Goal: Task Accomplishment & Management: Complete application form

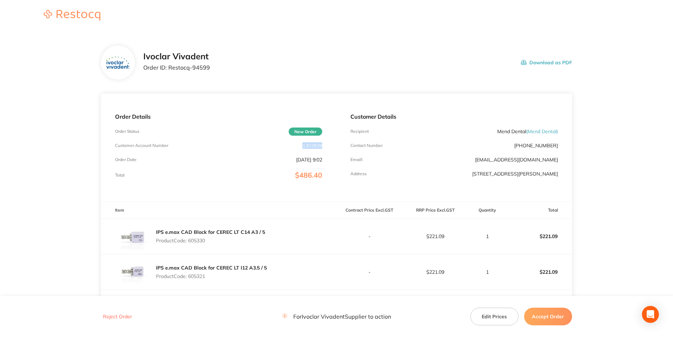
drag, startPoint x: 327, startPoint y: 143, endPoint x: 299, endPoint y: 144, distance: 28.3
click at [299, 144] on div "Order Details Order Status New Order Customer Account Number 1302839 Order Date…" at bounding box center [218, 148] width 235 height 108
copy p "1302839"
drag, startPoint x: 207, startPoint y: 68, endPoint x: 168, endPoint y: 69, distance: 38.5
click at [168, 69] on p "Order ID: Restocq- 94599" at bounding box center [176, 67] width 67 height 6
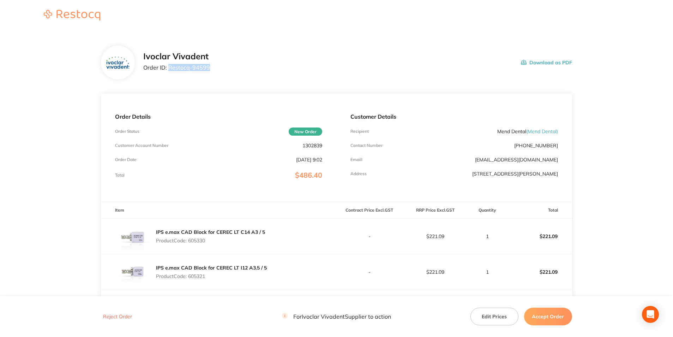
copy p "Restocq- 94599"
drag, startPoint x: 207, startPoint y: 240, endPoint x: 189, endPoint y: 243, distance: 18.6
click at [189, 243] on p "Product Code: 605330" at bounding box center [210, 240] width 109 height 6
copy p "605330"
drag, startPoint x: 208, startPoint y: 275, endPoint x: 189, endPoint y: 277, distance: 18.4
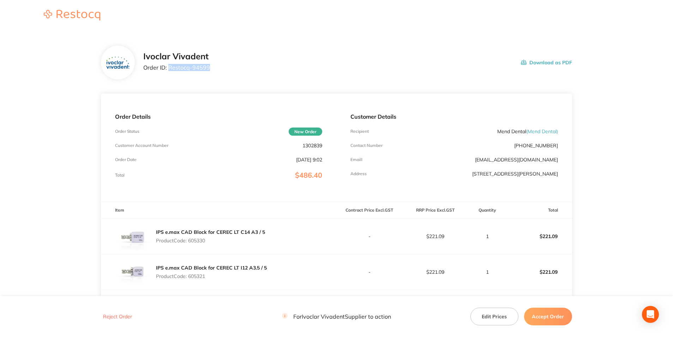
click at [189, 277] on p "Product Code: 605321" at bounding box center [211, 276] width 111 height 6
copy p "605321"
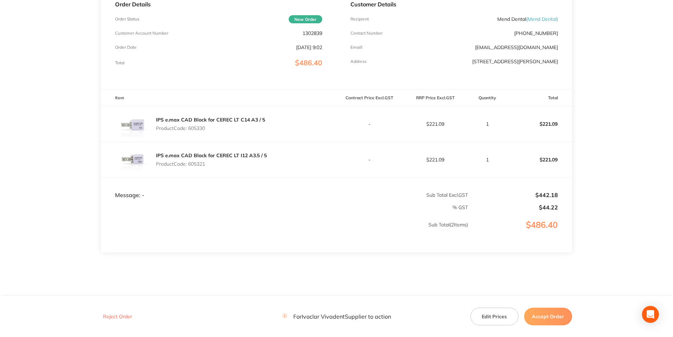
scroll to position [125, 0]
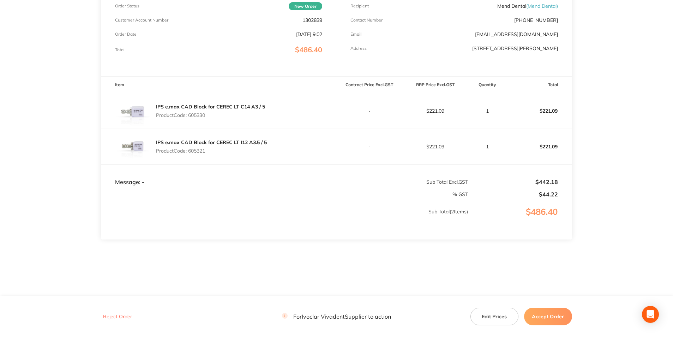
click at [538, 313] on button "Accept Order" at bounding box center [548, 316] width 48 height 18
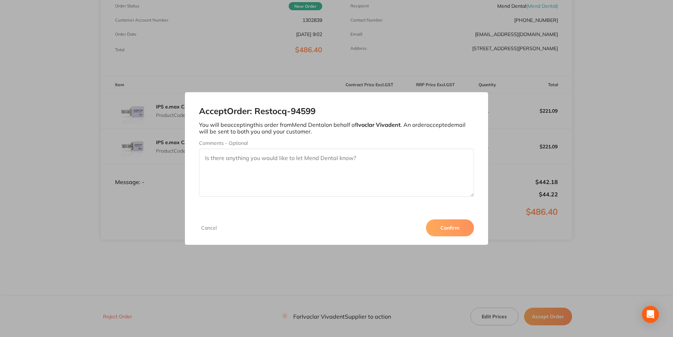
click at [234, 167] on textarea "Comments - Optional" at bounding box center [336, 173] width 275 height 48
click at [218, 156] on textarea "3011287541" at bounding box center [336, 173] width 275 height 48
type textarea "3011287541"
click at [437, 228] on button "Confirm" at bounding box center [450, 227] width 48 height 17
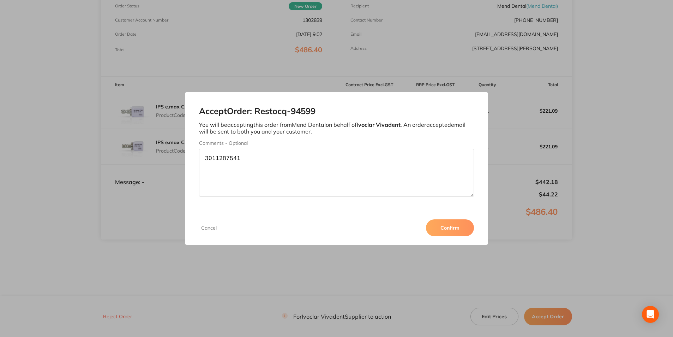
scroll to position [125, 0]
